Goal: Task Accomplishment & Management: Use online tool/utility

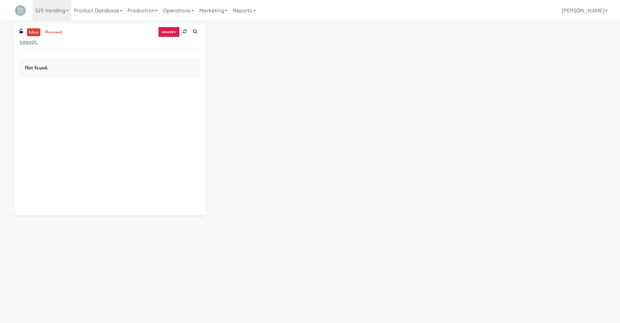
click at [76, 65] on div "Not found." at bounding box center [110, 68] width 181 height 20
click at [78, 38] on input "589495" at bounding box center [110, 43] width 181 height 12
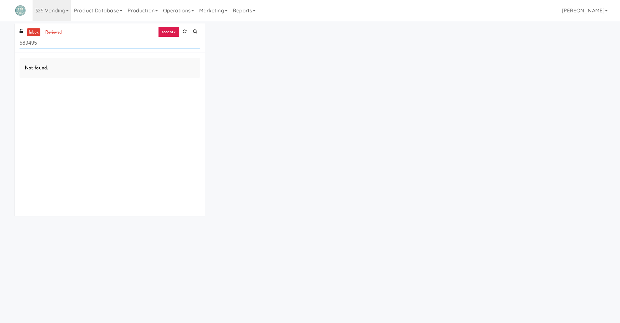
paste input "AVE [GEOGRAPHIC_DATA] - [GEOGRAPHIC_DATA] - Cooler"
click at [171, 30] on link "recent" at bounding box center [168, 32] width 21 height 10
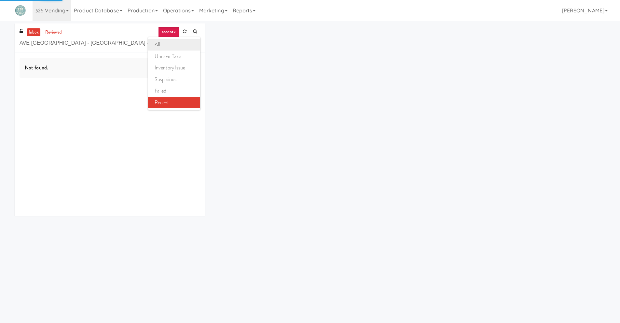
click at [172, 47] on link "all" at bounding box center [174, 45] width 52 height 12
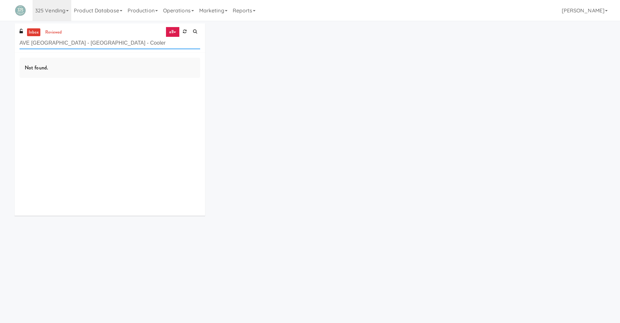
click at [139, 44] on input "AVE [GEOGRAPHIC_DATA] - [GEOGRAPHIC_DATA] - Cooler" at bounding box center [110, 43] width 181 height 12
click at [132, 44] on input "AVE [GEOGRAPHIC_DATA] - [GEOGRAPHIC_DATA] - Cooler" at bounding box center [110, 43] width 181 height 12
drag, startPoint x: 131, startPoint y: 43, endPoint x: 90, endPoint y: 42, distance: 40.7
click at [90, 42] on input "AVE [GEOGRAPHIC_DATA] - [GEOGRAPHIC_DATA] - Cooler" at bounding box center [110, 43] width 181 height 12
drag, startPoint x: 105, startPoint y: 42, endPoint x: 0, endPoint y: 43, distance: 105.2
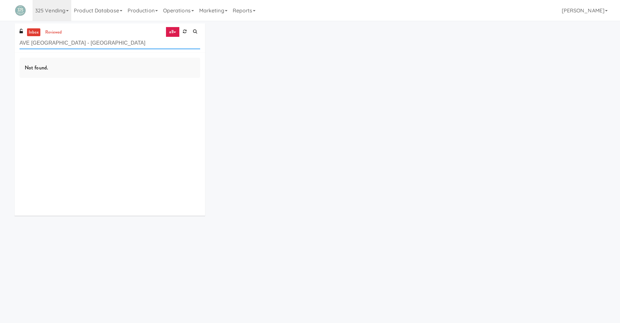
click at [0, 43] on div "inbox reviewed all all unclear take inventory issue suspicious failed recent AV…" at bounding box center [310, 121] width 620 height 197
paste input "- Cooler"
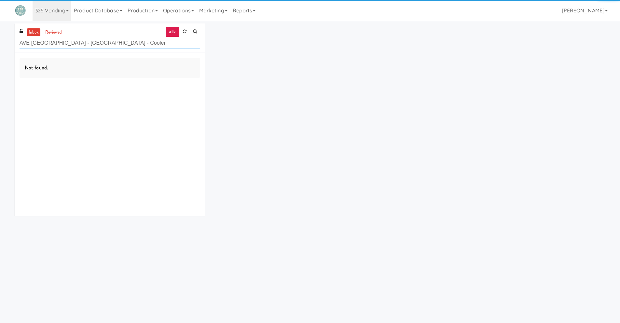
type input "AVE [GEOGRAPHIC_DATA] - [GEOGRAPHIC_DATA] - Cooler"
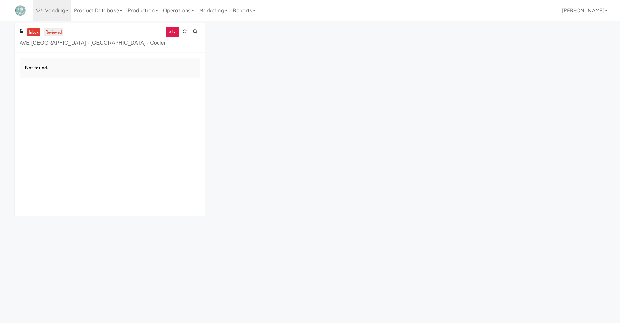
click at [48, 30] on link "reviewed" at bounding box center [54, 32] width 20 height 8
click at [156, 43] on input "AVE [GEOGRAPHIC_DATA] - [GEOGRAPHIC_DATA] - Cooler" at bounding box center [110, 43] width 181 height 12
click at [187, 32] on link at bounding box center [185, 32] width 10 height 10
click at [29, 34] on link "inbox" at bounding box center [33, 32] width 13 height 8
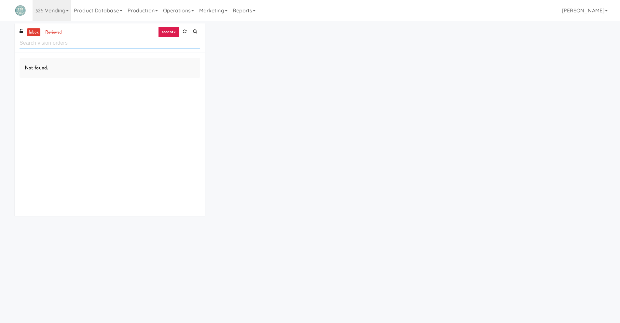
click at [82, 43] on input "text" at bounding box center [110, 43] width 181 height 12
paste input "[PERSON_NAME] 23 - Cooler"
drag, startPoint x: 96, startPoint y: 45, endPoint x: 0, endPoint y: 45, distance: 96.4
click at [0, 45] on div "inbox reviewed recent all unclear take inventory issue suspicious failed recent…" at bounding box center [310, 121] width 620 height 197
paste input "IKEA Burlington Store"
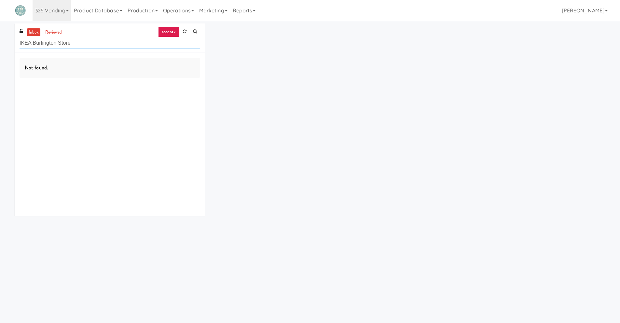
type input "IKEA Burlington Store"
click at [172, 32] on link "recent" at bounding box center [168, 32] width 21 height 10
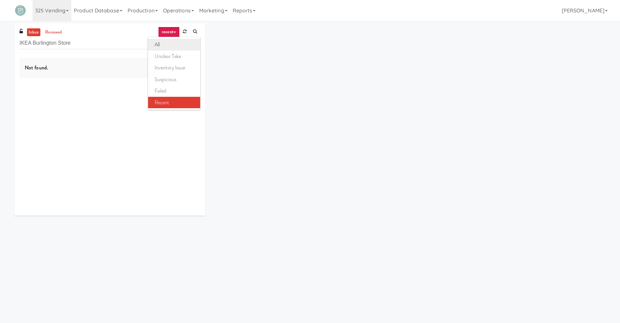
click at [174, 49] on link "all" at bounding box center [174, 45] width 52 height 12
click at [177, 30] on link "recent" at bounding box center [168, 32] width 21 height 10
click at [172, 44] on link "all" at bounding box center [174, 45] width 52 height 12
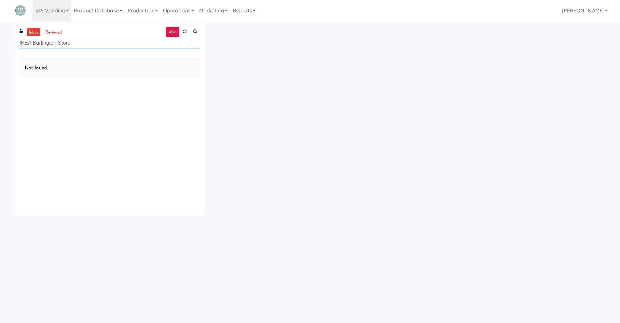
click at [82, 37] on input "IKEA Burlington Store" at bounding box center [110, 43] width 181 height 12
paste input "Via Fridg"
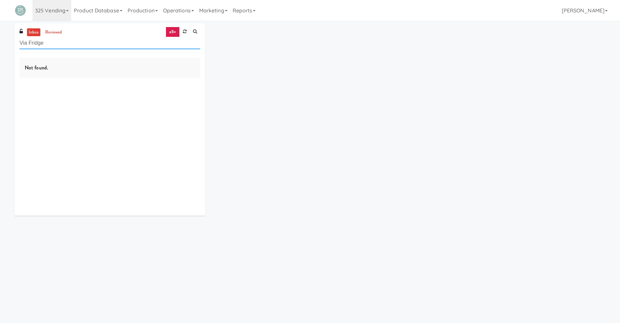
drag, startPoint x: 104, startPoint y: 47, endPoint x: 0, endPoint y: 47, distance: 103.6
click at [0, 47] on div "inbox reviewed all all unclear take inventory issue suspicious failed recent Vi…" at bounding box center [310, 121] width 620 height 197
paste input "Rising Sun - Food"
drag, startPoint x: 80, startPoint y: 47, endPoint x: 0, endPoint y: 47, distance: 79.8
click at [0, 47] on div "inbox reviewed all all unclear take inventory issue suspicious failed recent Ri…" at bounding box center [310, 121] width 620 height 197
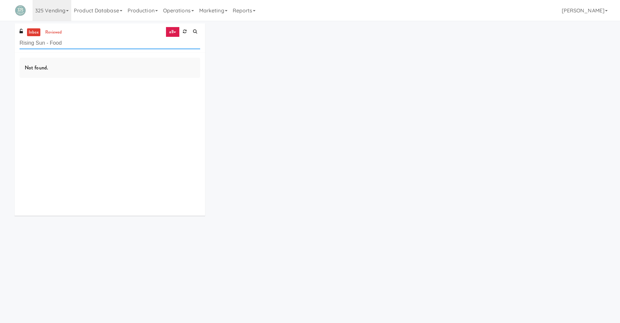
paste input "Saddle Creek Building 1 H1 Fridge 1"
drag, startPoint x: 117, startPoint y: 40, endPoint x: 0, endPoint y: 40, distance: 116.9
click at [0, 40] on div "inbox reviewed all all unclear take inventory issue suspicious failed recent Sa…" at bounding box center [310, 121] width 620 height 197
paste input "HaNoBe - w/ Gym"
type input "HaNoBe - w/ Gym"
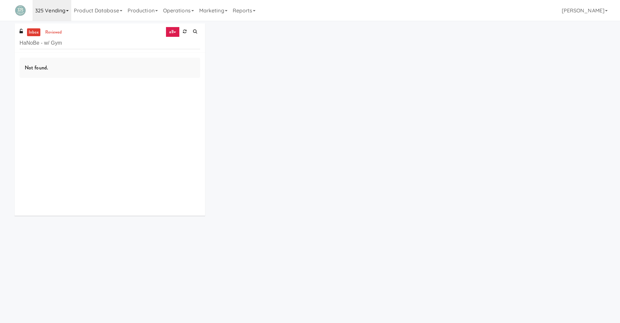
click at [59, 11] on link "325 Vending" at bounding box center [52, 10] width 39 height 21
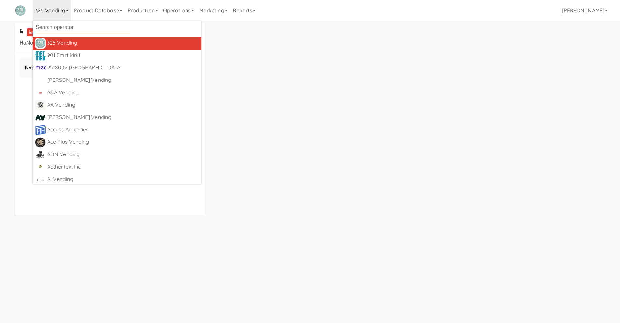
click at [88, 27] on input "text" at bounding box center [82, 27] width 98 height 10
click at [0, 56] on div "inbox reviewed all all unclear take inventory issue suspicious failed recent Ha…" at bounding box center [310, 121] width 620 height 197
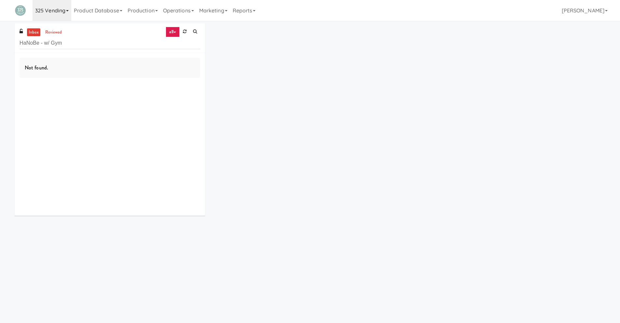
click at [48, 5] on link "325 Vending" at bounding box center [52, 10] width 39 height 21
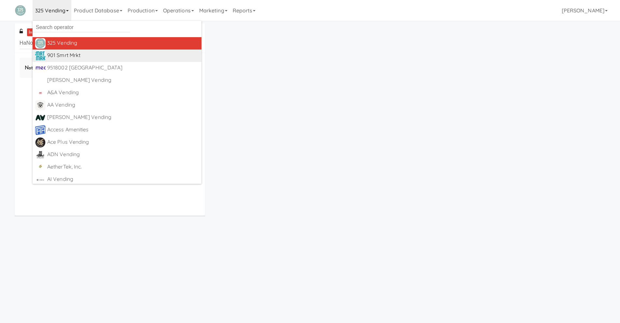
click at [82, 53] on div "901 Smrt Mrkt" at bounding box center [123, 55] width 152 height 10
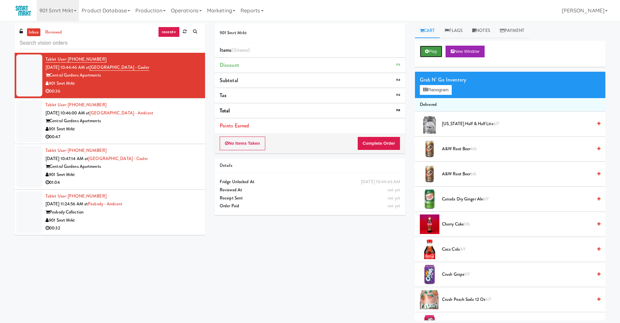
click at [427, 49] on icon at bounding box center [427, 51] width 4 height 4
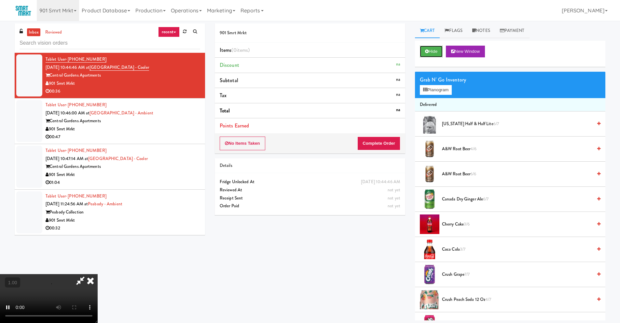
scroll to position [86, 0]
click at [439, 90] on button "Planogram" at bounding box center [436, 90] width 32 height 10
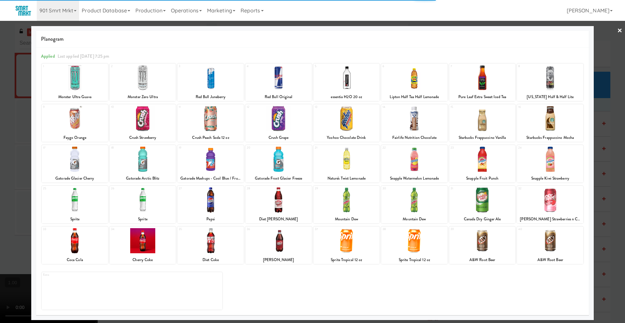
click at [134, 127] on div at bounding box center [143, 118] width 66 height 25
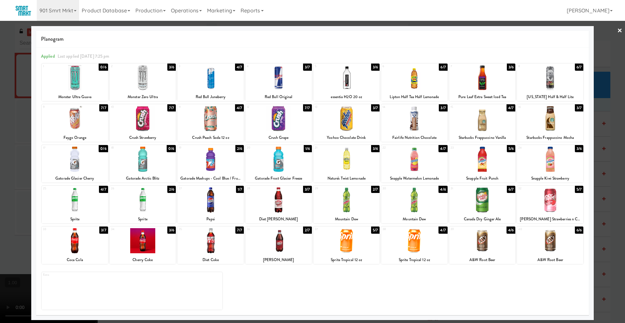
click at [622, 30] on link "×" at bounding box center [619, 31] width 5 height 20
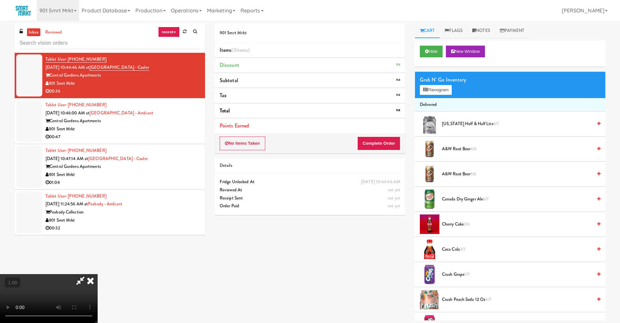
click at [98, 274] on video at bounding box center [49, 298] width 98 height 49
click at [436, 92] on button "Planogram" at bounding box center [436, 90] width 32 height 10
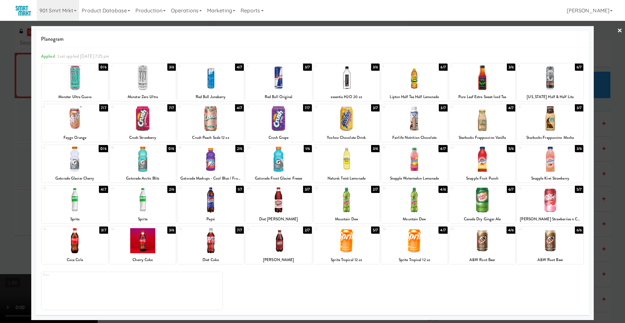
click at [620, 30] on link "×" at bounding box center [619, 31] width 5 height 20
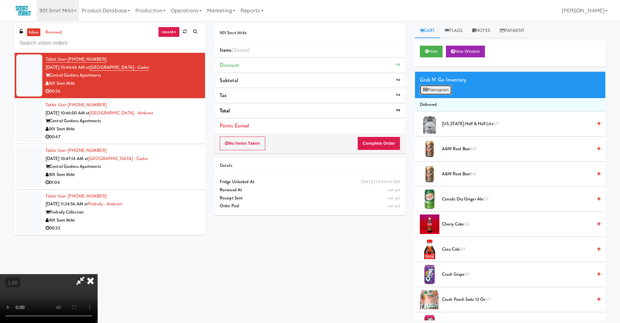
click at [434, 92] on button "Planogram" at bounding box center [436, 90] width 32 height 10
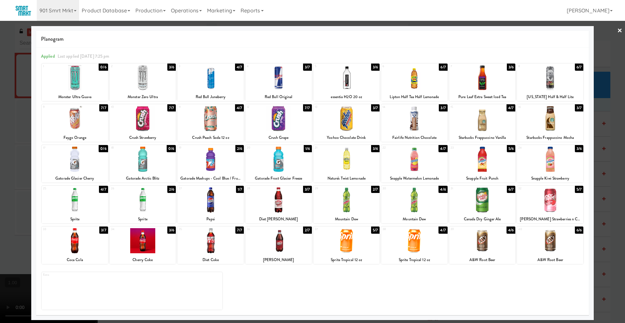
click at [621, 30] on link "×" at bounding box center [619, 31] width 5 height 20
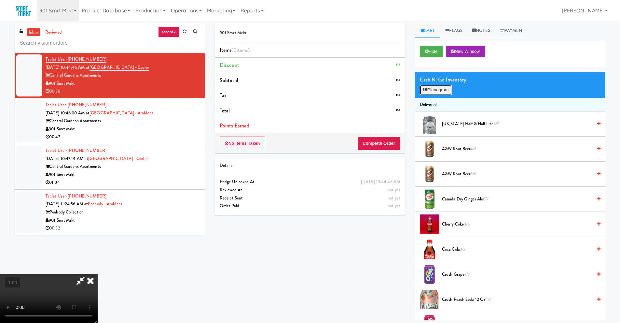
click at [446, 91] on button "Planogram" at bounding box center [436, 90] width 32 height 10
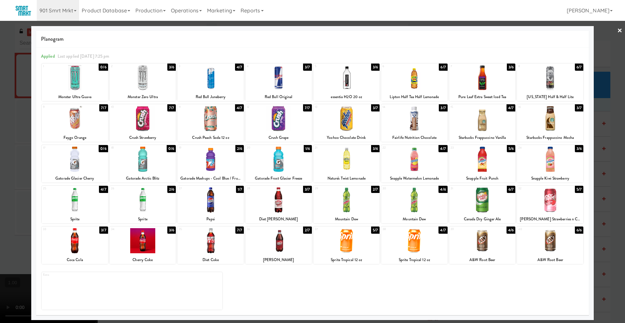
click at [620, 31] on link "×" at bounding box center [619, 31] width 5 height 20
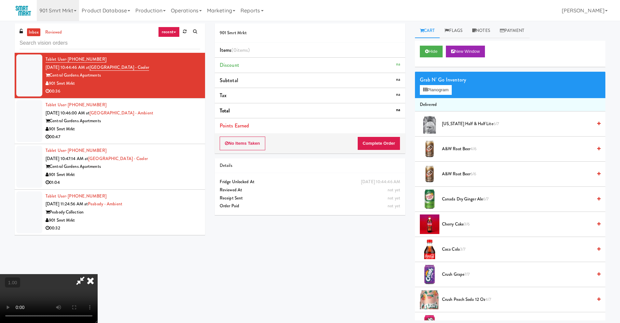
click at [98, 274] on video at bounding box center [49, 298] width 98 height 49
click at [440, 91] on button "Planogram" at bounding box center [436, 90] width 32 height 10
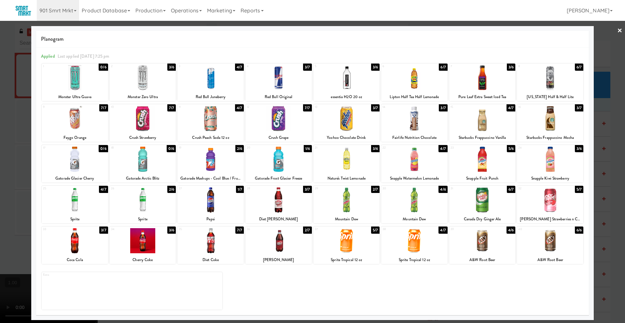
click at [621, 30] on link "×" at bounding box center [619, 31] width 5 height 20
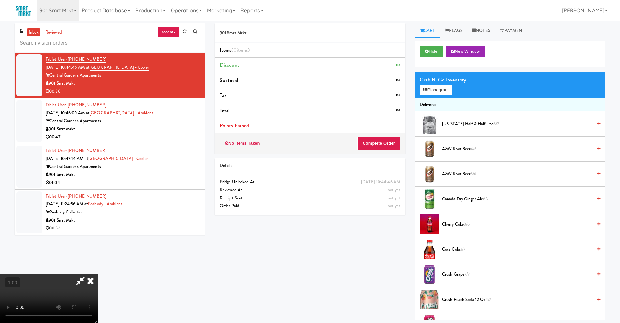
click at [98, 274] on video at bounding box center [49, 298] width 98 height 49
click at [448, 88] on button "Planogram" at bounding box center [436, 90] width 32 height 10
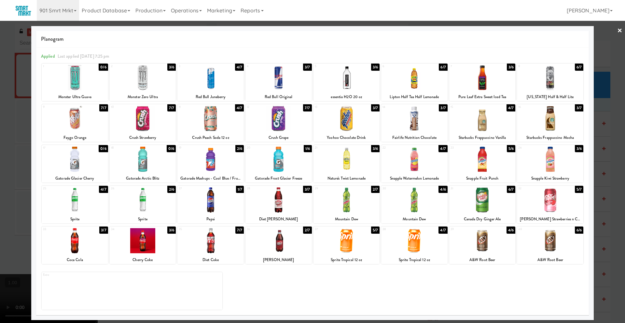
click at [619, 31] on link "×" at bounding box center [619, 31] width 5 height 20
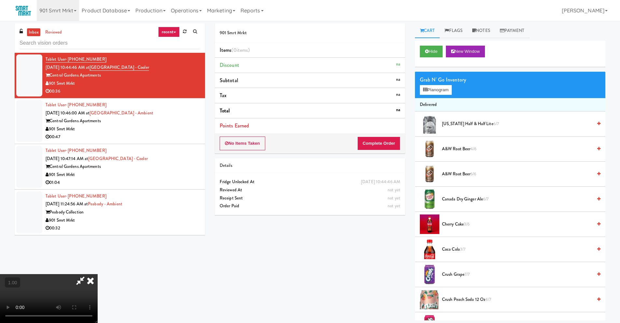
click at [98, 274] on video at bounding box center [49, 298] width 98 height 49
click at [436, 91] on button "Planogram" at bounding box center [436, 90] width 32 height 10
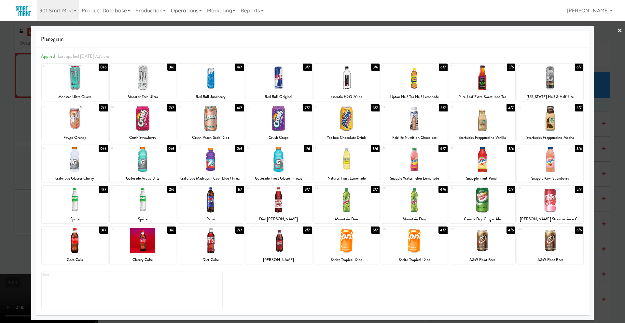
click at [220, 242] on div at bounding box center [210, 240] width 66 height 25
click at [619, 28] on link "×" at bounding box center [619, 31] width 5 height 20
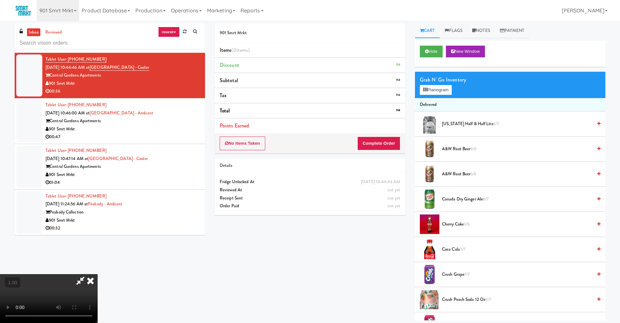
click at [98, 274] on icon at bounding box center [90, 280] width 14 height 13
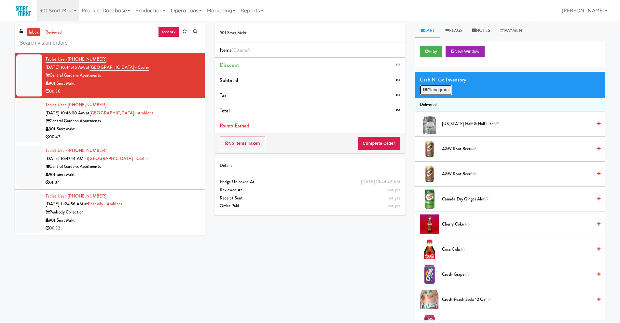
click at [439, 90] on button "Planogram" at bounding box center [436, 90] width 32 height 10
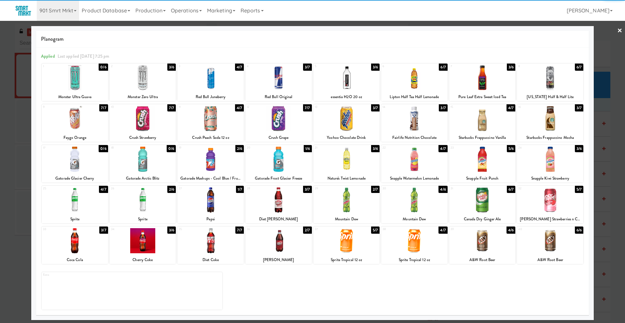
click at [143, 129] on div at bounding box center [143, 118] width 66 height 25
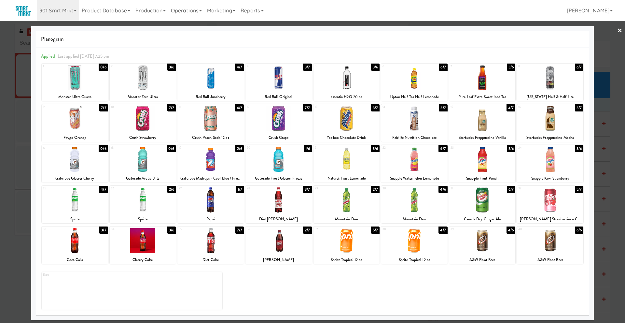
click at [214, 251] on div at bounding box center [210, 240] width 66 height 25
click at [363, 248] on div at bounding box center [347, 240] width 66 height 25
click at [617, 30] on div at bounding box center [312, 161] width 625 height 323
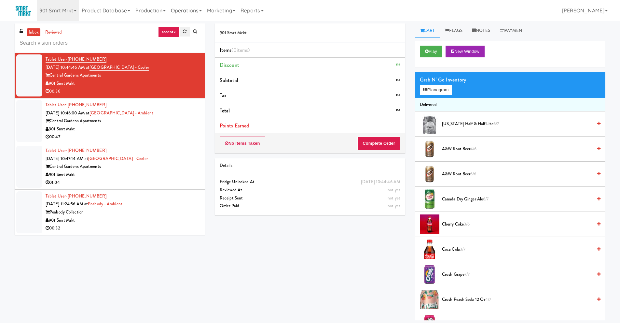
click at [182, 30] on link at bounding box center [185, 32] width 10 height 10
